Goal: Check status

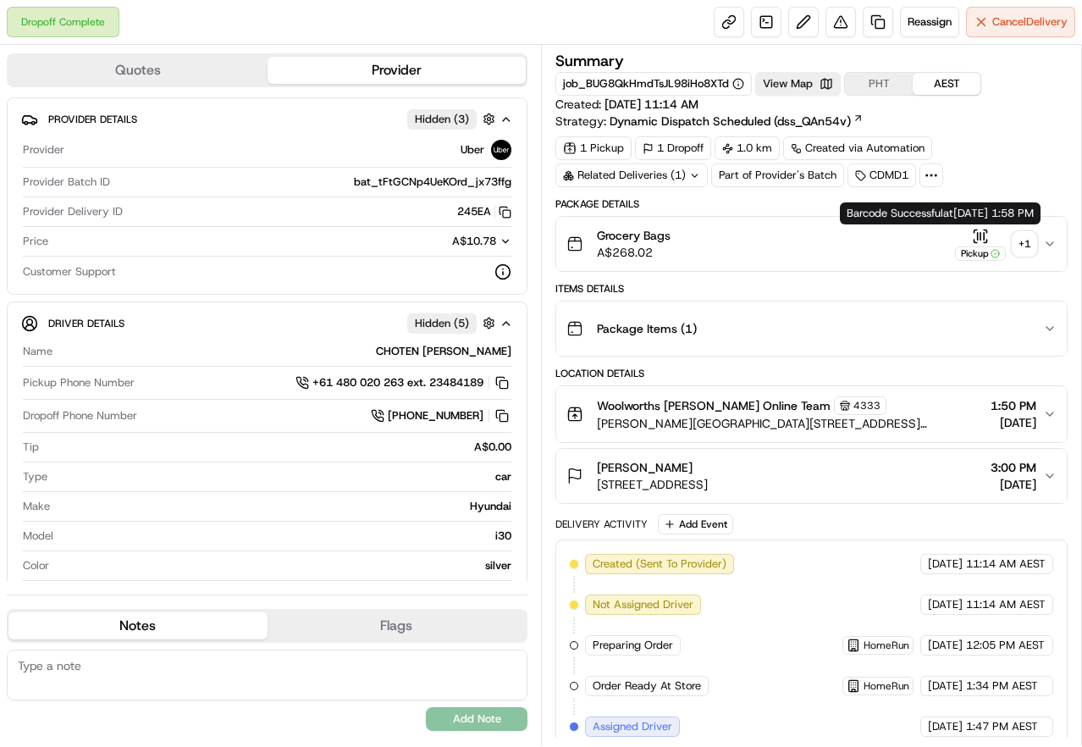
click at [992, 252] on circle "button" at bounding box center [996, 253] width 8 height 8
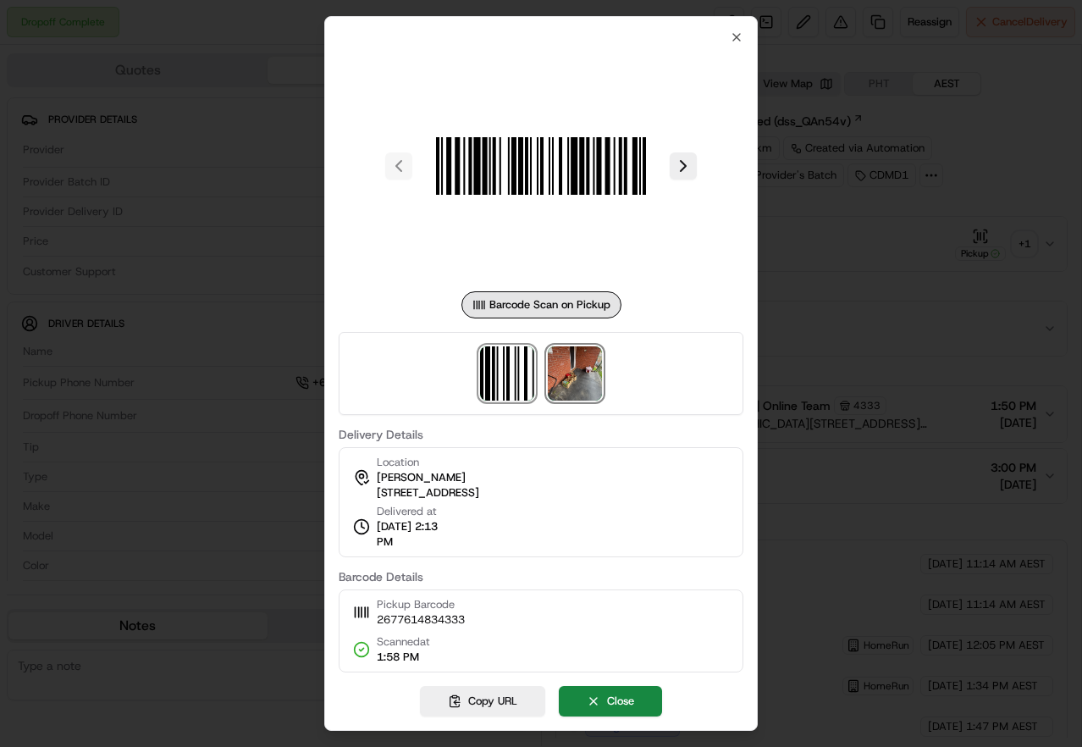
click at [564, 390] on img at bounding box center [575, 373] width 54 height 54
